Goal: Transaction & Acquisition: Subscribe to service/newsletter

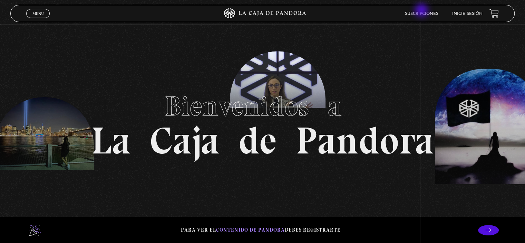
click at [422, 11] on li "Suscripciones" at bounding box center [421, 13] width 33 height 11
click at [422, 13] on link "Suscripciones" at bounding box center [421, 14] width 33 height 4
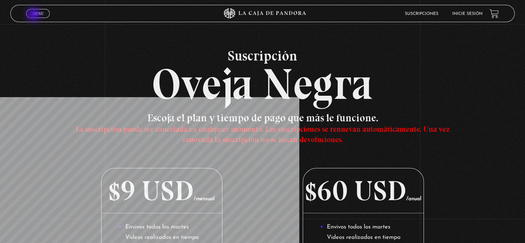
click at [34, 15] on span "Menu" at bounding box center [37, 13] width 11 height 4
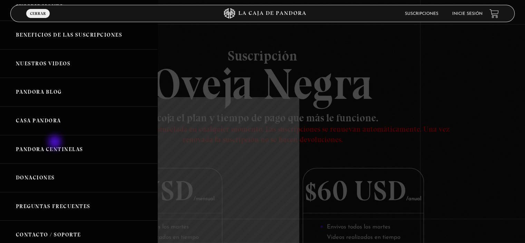
scroll to position [67, 0]
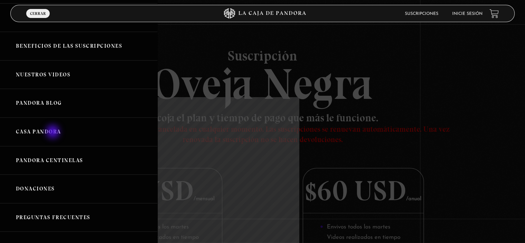
click at [53, 132] on link "Casa Pandora" at bounding box center [78, 131] width 157 height 29
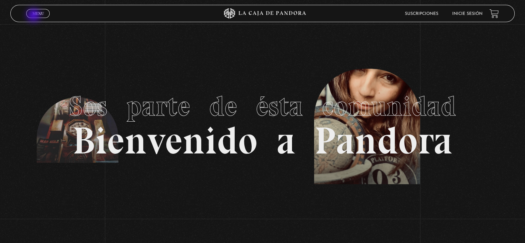
click at [34, 16] on link "Menu Cerrar" at bounding box center [37, 13] width 23 height 9
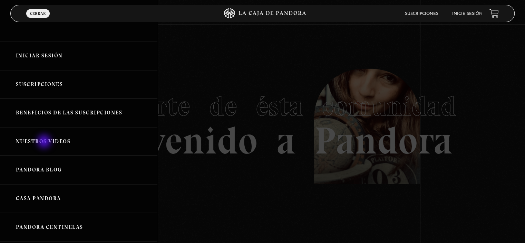
click at [45, 142] on link "Nuestros Videos" at bounding box center [78, 141] width 157 height 29
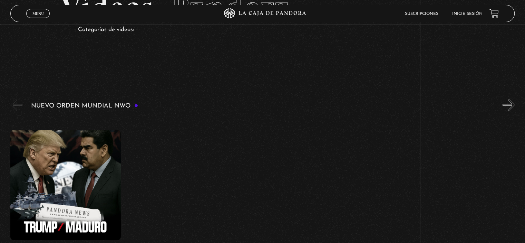
scroll to position [92, 0]
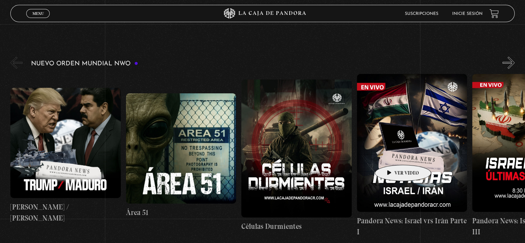
click at [392, 154] on figure at bounding box center [412, 143] width 110 height 138
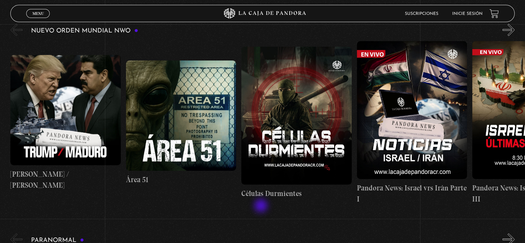
scroll to position [138, 0]
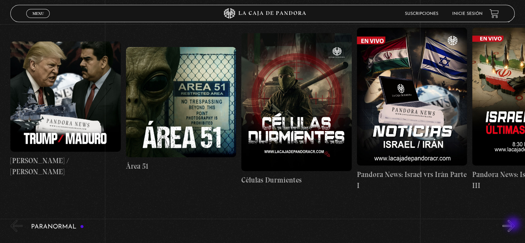
click at [513, 224] on button "»" at bounding box center [508, 225] width 12 height 12
click at [513, 226] on button "»" at bounding box center [508, 225] width 12 height 12
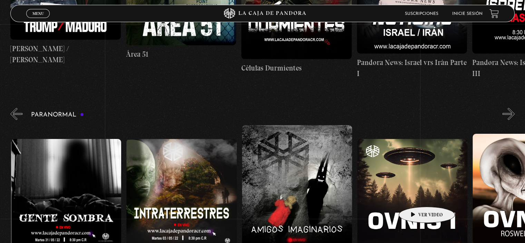
scroll to position [0, 346]
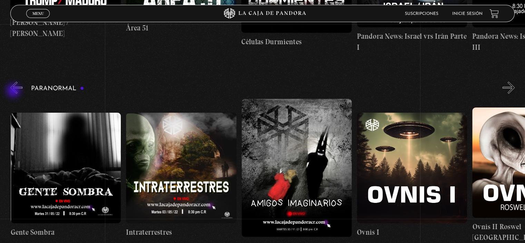
click at [14, 91] on button "«" at bounding box center [16, 87] width 12 height 12
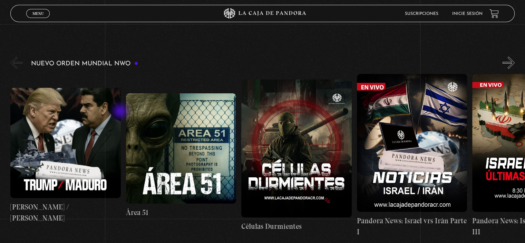
scroll to position [0, 230]
click at [513, 64] on button "»" at bounding box center [508, 63] width 12 height 12
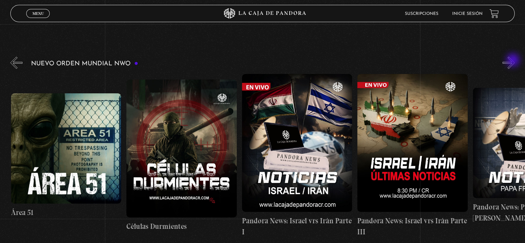
click at [513, 61] on button "»" at bounding box center [508, 63] width 12 height 12
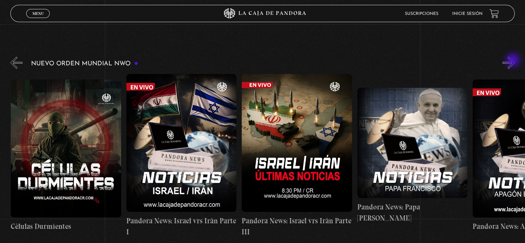
click at [513, 61] on button "»" at bounding box center [508, 63] width 12 height 12
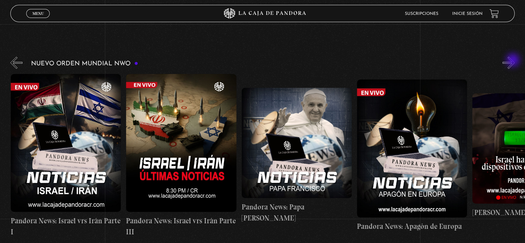
click at [513, 61] on button "»" at bounding box center [508, 63] width 12 height 12
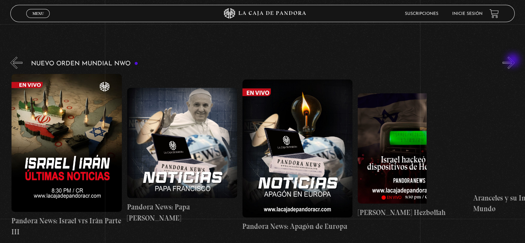
scroll to position [0, 461]
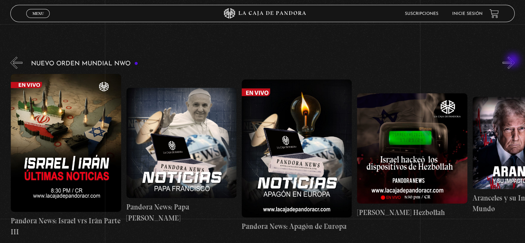
click at [513, 61] on button "»" at bounding box center [508, 63] width 12 height 12
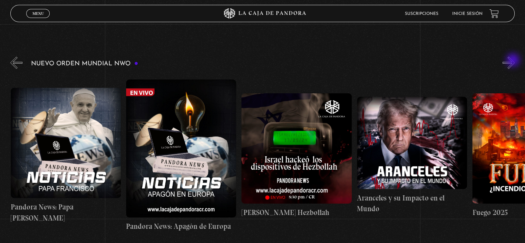
scroll to position [0, 577]
click at [513, 61] on button "»" at bounding box center [508, 63] width 12 height 12
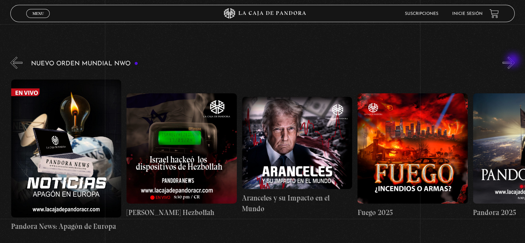
scroll to position [0, 692]
click at [513, 61] on button "»" at bounding box center [508, 63] width 12 height 12
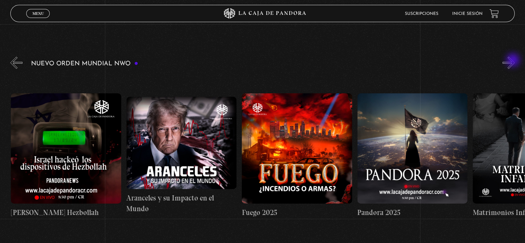
click at [513, 61] on button "»" at bounding box center [508, 63] width 12 height 12
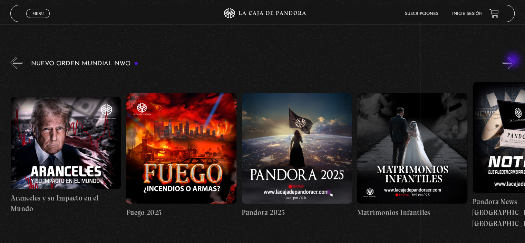
click at [513, 61] on button "»" at bounding box center [508, 63] width 12 height 12
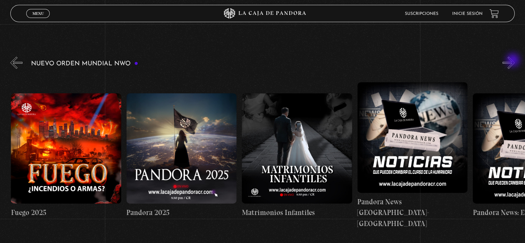
click at [513, 61] on button "»" at bounding box center [508, 63] width 12 height 12
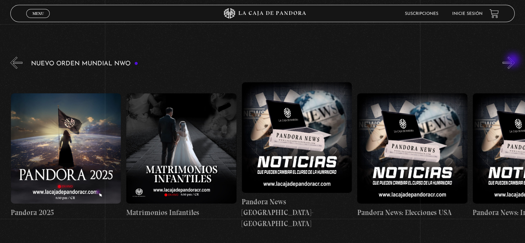
click at [513, 61] on button "»" at bounding box center [508, 63] width 12 height 12
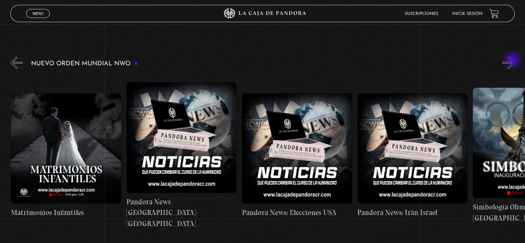
click at [513, 61] on button "»" at bounding box center [508, 63] width 12 height 12
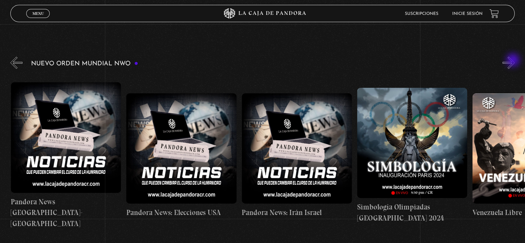
click at [513, 61] on button "»" at bounding box center [508, 63] width 12 height 12
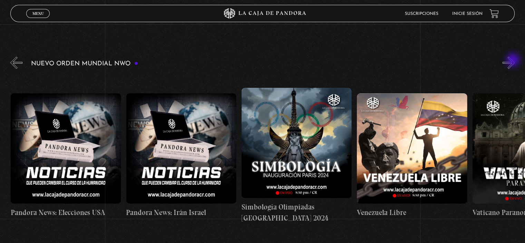
click at [513, 61] on button "»" at bounding box center [508, 63] width 12 height 12
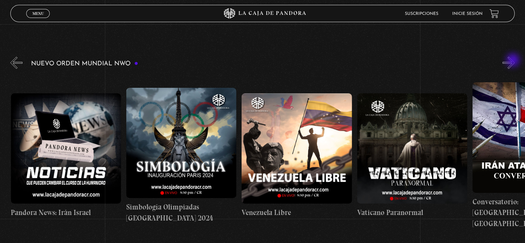
scroll to position [0, 1616]
click at [513, 61] on button "»" at bounding box center [508, 63] width 12 height 12
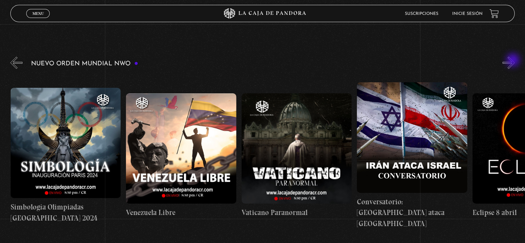
scroll to position [0, 1731]
click at [513, 61] on button "»" at bounding box center [508, 63] width 12 height 12
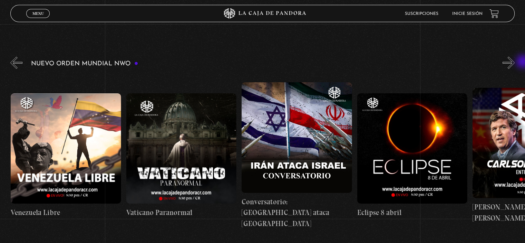
scroll to position [0, 1846]
click at [514, 62] on button "»" at bounding box center [508, 63] width 12 height 12
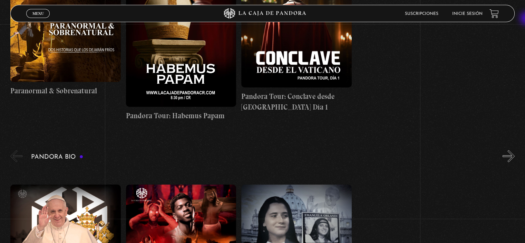
scroll to position [519, 0]
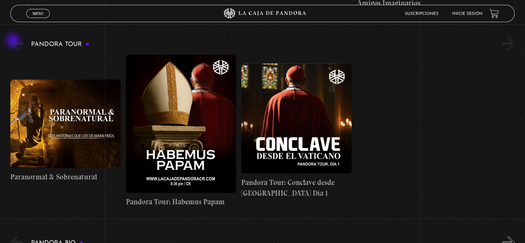
click at [14, 41] on button "«" at bounding box center [16, 43] width 12 height 12
click at [19, 43] on button "«" at bounding box center [16, 43] width 12 height 12
click at [13, 43] on button "«" at bounding box center [16, 43] width 12 height 12
click at [11, 43] on button "«" at bounding box center [16, 43] width 12 height 12
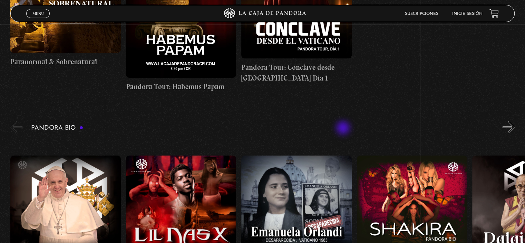
scroll to position [703, 0]
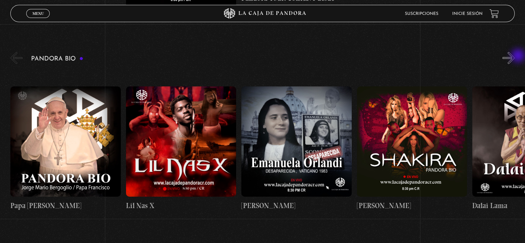
click at [514, 56] on button "»" at bounding box center [508, 58] width 12 height 12
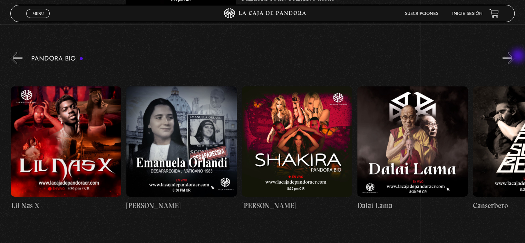
scroll to position [0, 115]
click at [514, 56] on button "»" at bounding box center [508, 58] width 12 height 12
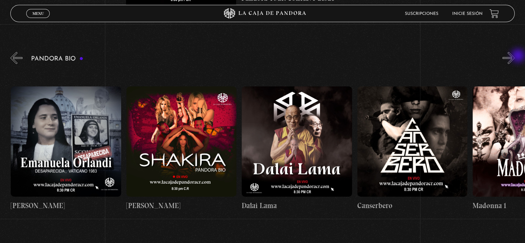
click at [514, 56] on button "»" at bounding box center [508, 58] width 12 height 12
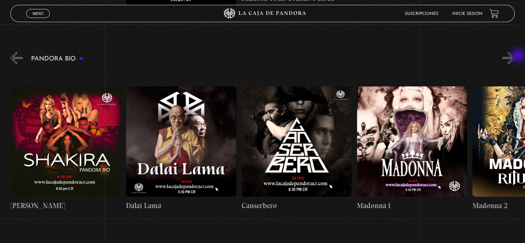
click at [514, 56] on button "»" at bounding box center [508, 58] width 12 height 12
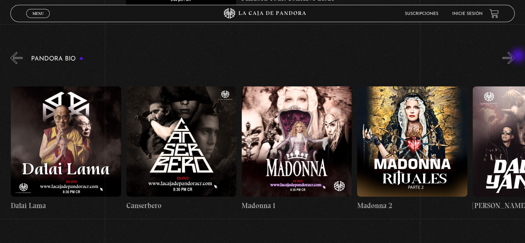
click at [514, 56] on button "»" at bounding box center [508, 58] width 12 height 12
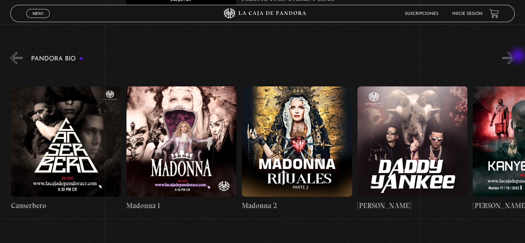
scroll to position [0, 577]
click at [514, 56] on button "»" at bounding box center [508, 58] width 12 height 12
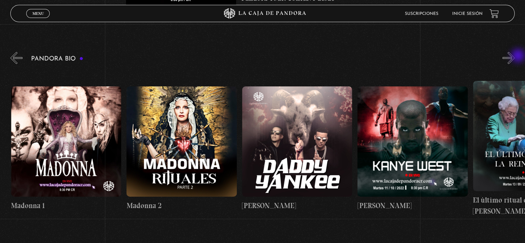
scroll to position [0, 692]
click at [514, 56] on button "»" at bounding box center [508, 58] width 12 height 12
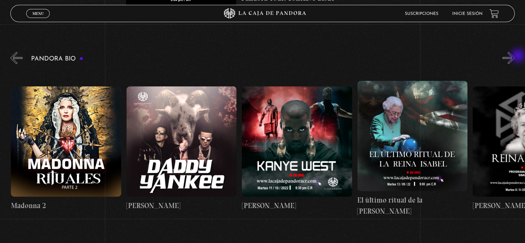
click at [514, 56] on button "»" at bounding box center [508, 58] width 12 height 12
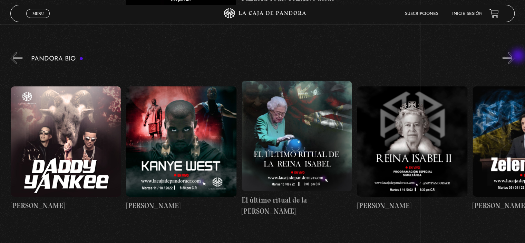
click at [514, 56] on button "»" at bounding box center [508, 58] width 12 height 12
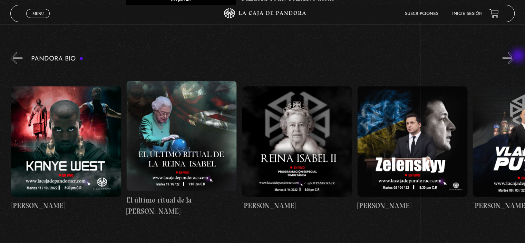
click at [514, 56] on button "»" at bounding box center [508, 58] width 12 height 12
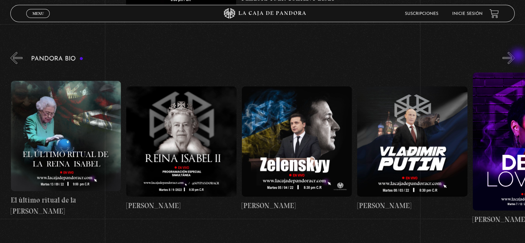
click at [514, 56] on button "»" at bounding box center [508, 58] width 12 height 12
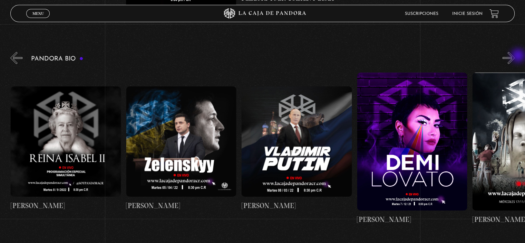
click at [514, 56] on button "»" at bounding box center [508, 58] width 12 height 12
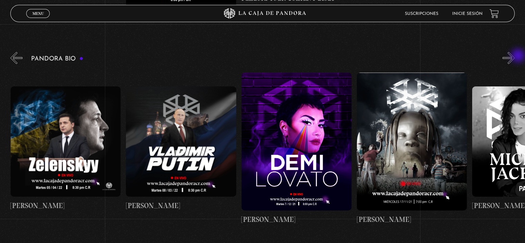
click at [514, 56] on button "»" at bounding box center [508, 58] width 12 height 12
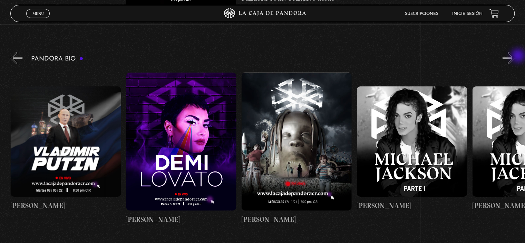
scroll to position [0, 1500]
click at [514, 56] on button "»" at bounding box center [508, 58] width 12 height 12
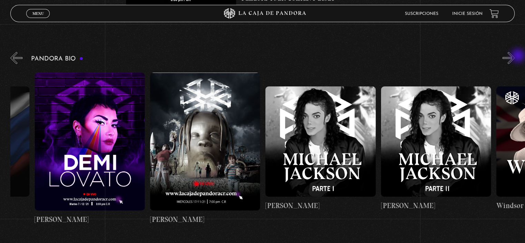
click at [514, 56] on button "»" at bounding box center [508, 58] width 12 height 12
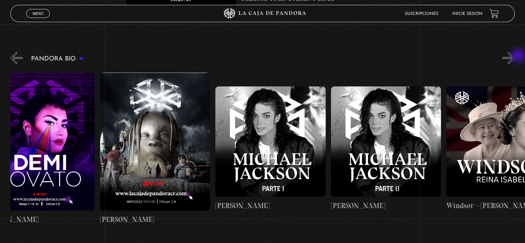
click at [514, 56] on button "»" at bounding box center [508, 58] width 12 height 12
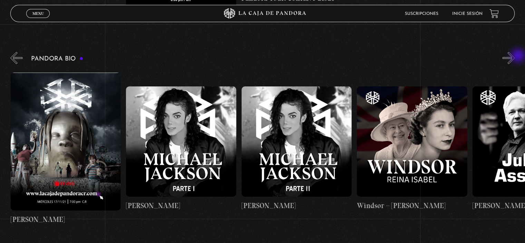
click at [514, 56] on button "»" at bounding box center [508, 58] width 12 height 12
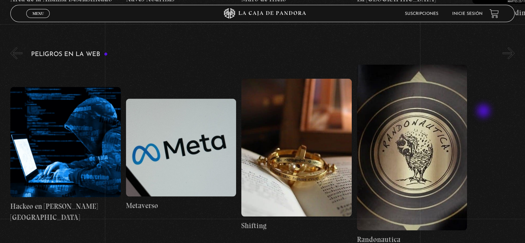
scroll to position [1300, 0]
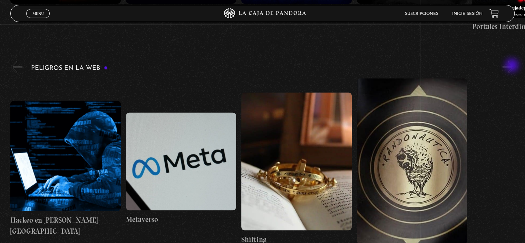
click at [512, 66] on button "»" at bounding box center [508, 67] width 12 height 12
click at [512, 65] on button "»" at bounding box center [508, 67] width 12 height 12
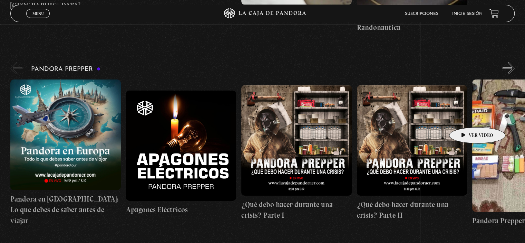
scroll to position [1531, 0]
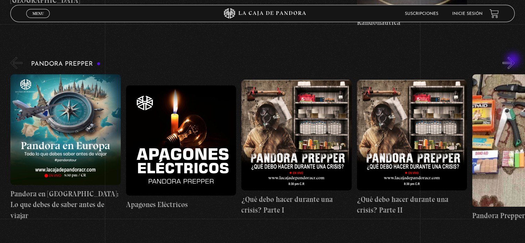
click at [513, 60] on button "»" at bounding box center [508, 63] width 12 height 12
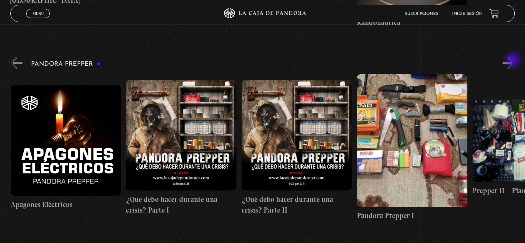
click at [513, 60] on button "»" at bounding box center [508, 63] width 12 height 12
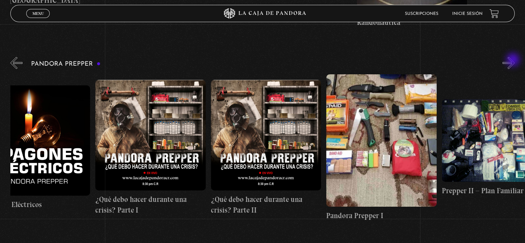
click at [513, 60] on button "»" at bounding box center [508, 63] width 12 height 12
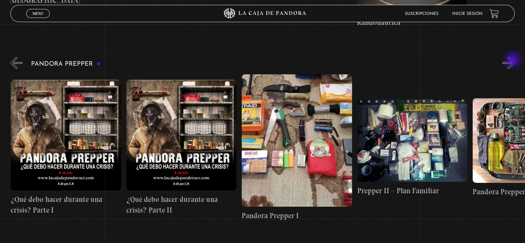
click at [513, 60] on button "»" at bounding box center [508, 63] width 12 height 12
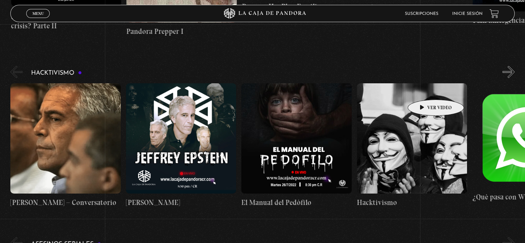
scroll to position [0, 346]
click at [513, 71] on button "»" at bounding box center [508, 72] width 12 height 12
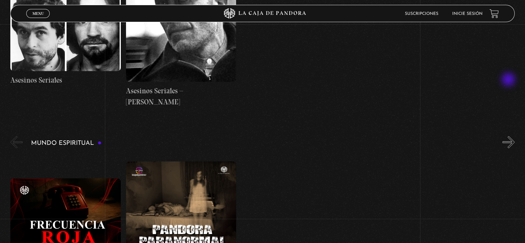
scroll to position [2037, 0]
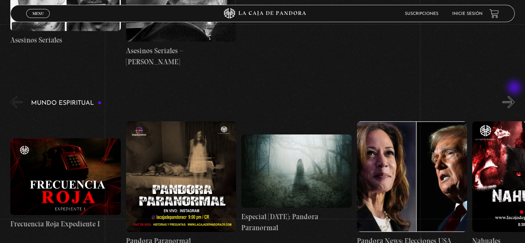
click at [514, 96] on button "»" at bounding box center [508, 102] width 12 height 12
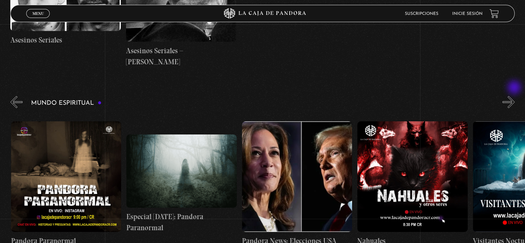
click at [514, 96] on button "»" at bounding box center [508, 102] width 12 height 12
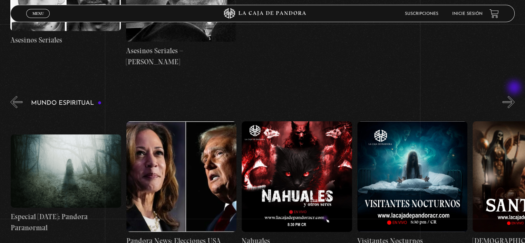
click at [514, 96] on button "»" at bounding box center [508, 102] width 12 height 12
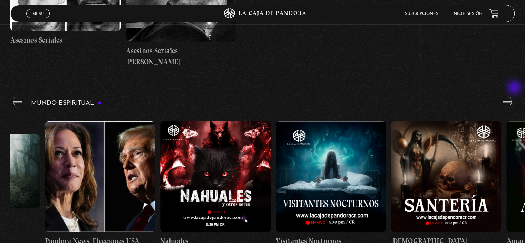
click at [514, 96] on button "»" at bounding box center [508, 102] width 12 height 12
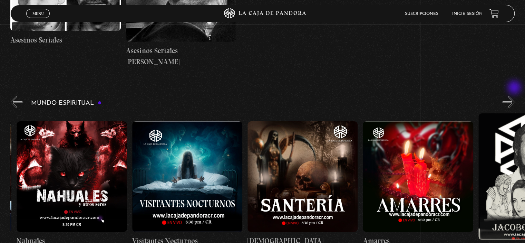
click at [514, 96] on button "»" at bounding box center [508, 102] width 12 height 12
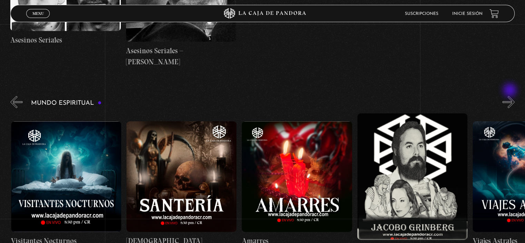
scroll to position [0, 577]
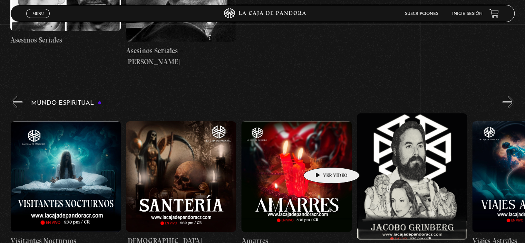
click at [321, 157] on figure at bounding box center [296, 176] width 110 height 110
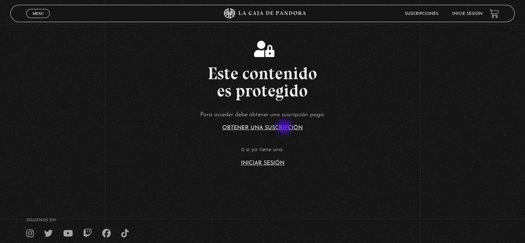
click at [285, 127] on link "Obtener una suscripción" at bounding box center [262, 128] width 80 height 6
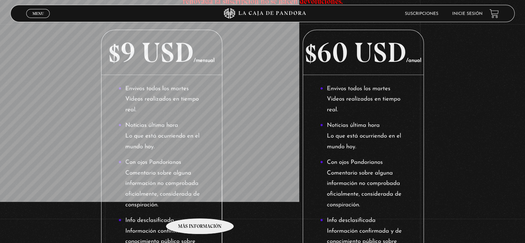
scroll to position [46, 0]
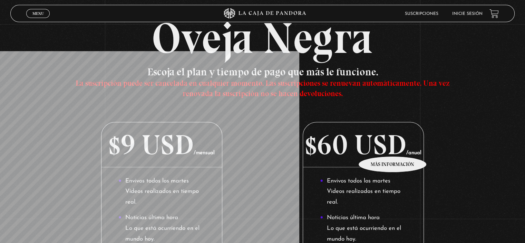
click at [393, 146] on p "$60 USD /anual" at bounding box center [363, 144] width 120 height 45
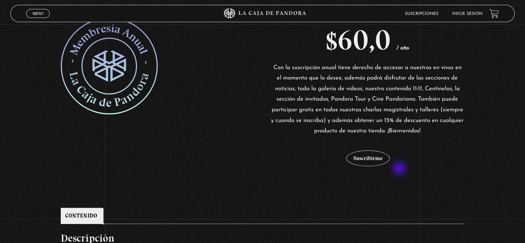
scroll to position [138, 0]
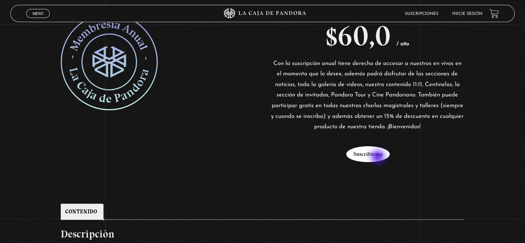
click at [377, 156] on button "Suscribirme" at bounding box center [367, 154] width 43 height 16
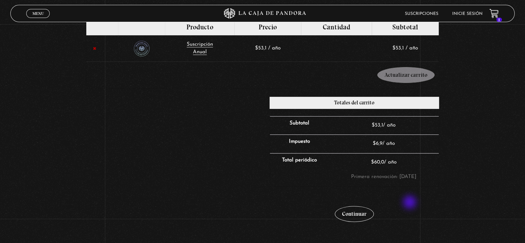
scroll to position [138, 0]
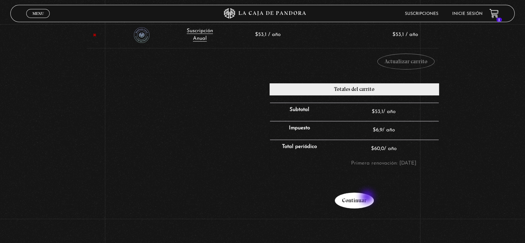
click at [368, 197] on link "Continuar" at bounding box center [354, 200] width 39 height 16
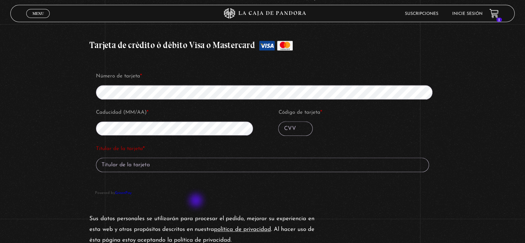
scroll to position [697, 0]
